Goal: Information Seeking & Learning: Learn about a topic

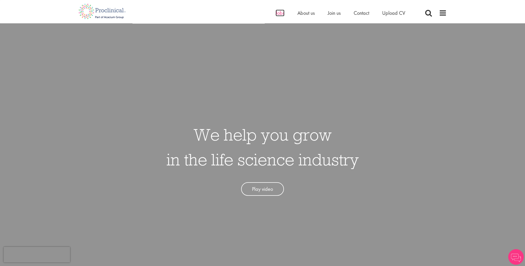
click at [280, 11] on span "Jobs" at bounding box center [280, 13] width 9 height 7
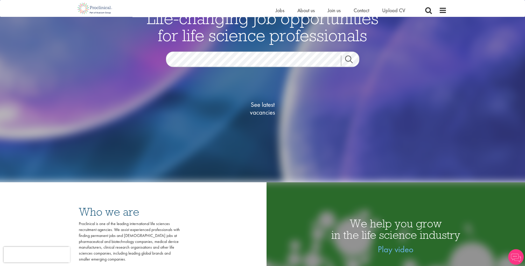
scroll to position [78, 0]
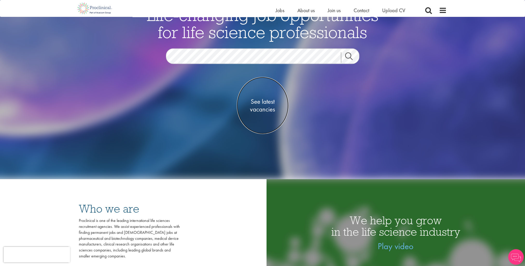
click at [266, 102] on span "See latest vacancies" at bounding box center [263, 106] width 52 height 16
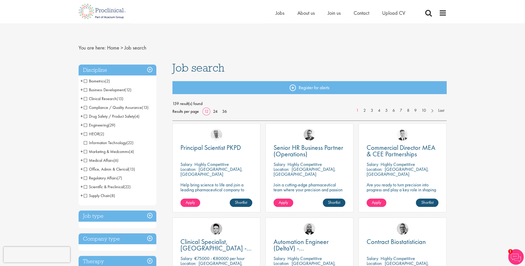
click at [86, 124] on span "Engineering" at bounding box center [96, 124] width 25 height 5
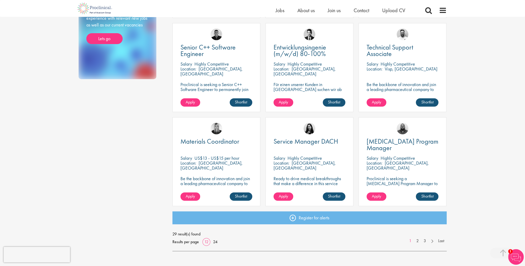
scroll to position [285, 0]
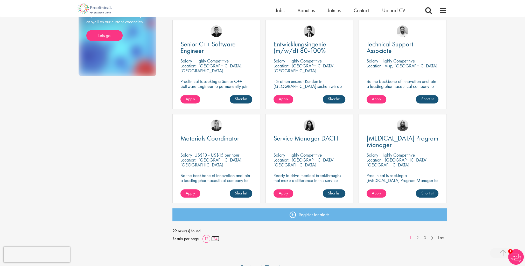
click at [216, 240] on link "24" at bounding box center [215, 238] width 8 height 5
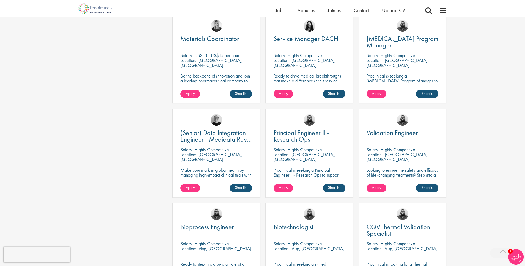
scroll to position [441, 0]
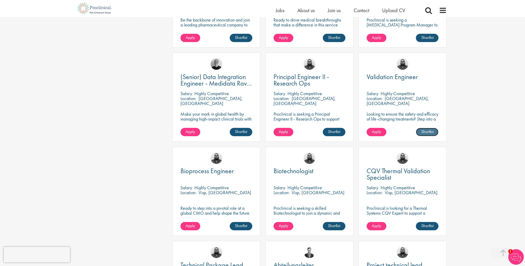
click at [429, 133] on link "Shortlist" at bounding box center [427, 132] width 23 height 8
click at [427, 131] on link "Shortlisted" at bounding box center [425, 132] width 27 height 8
click at [389, 78] on span "Validation Engineer" at bounding box center [392, 76] width 51 height 9
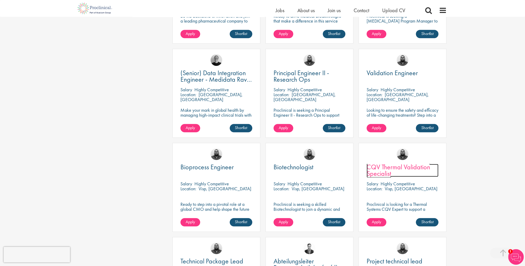
click at [409, 169] on span "CQV Thermal Validation Specialist" at bounding box center [399, 170] width 64 height 15
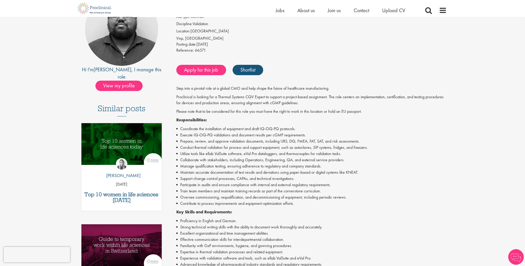
scroll to position [78, 0]
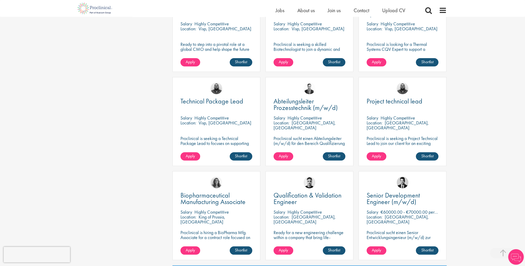
scroll to position [656, 0]
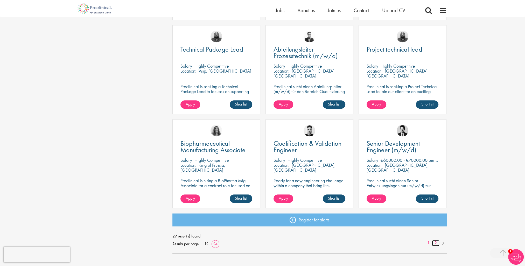
click at [436, 244] on link "2" at bounding box center [436, 243] width 8 height 6
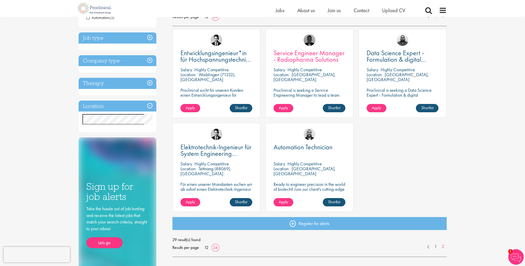
scroll to position [104, 0]
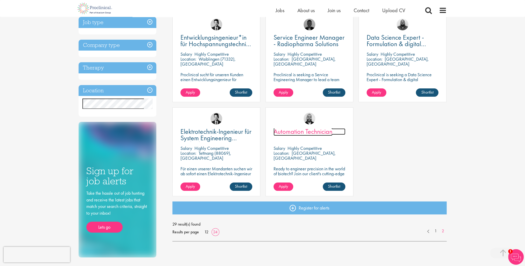
click at [312, 132] on span "Automation Technician" at bounding box center [302, 131] width 59 height 9
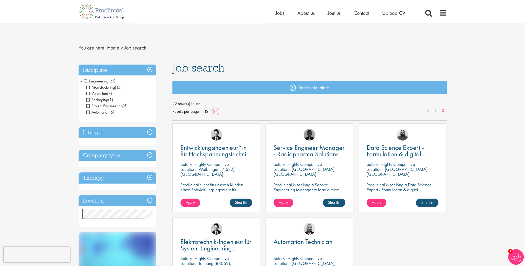
click at [520, 258] on img at bounding box center [516, 257] width 16 height 16
click at [506, 75] on div "You are here: Home > Job search Discipline Engineering (29) - + Manufacturing (…" at bounding box center [262, 254] width 525 height 508
click at [451, 252] on div "You are here: Home > Job search Discipline Engineering (29) - + Manufacturing (…" at bounding box center [262, 254] width 525 height 508
click at [403, 104] on span "29 result(s) found" at bounding box center [309, 104] width 274 height 8
